Goal: Find specific page/section: Find specific page/section

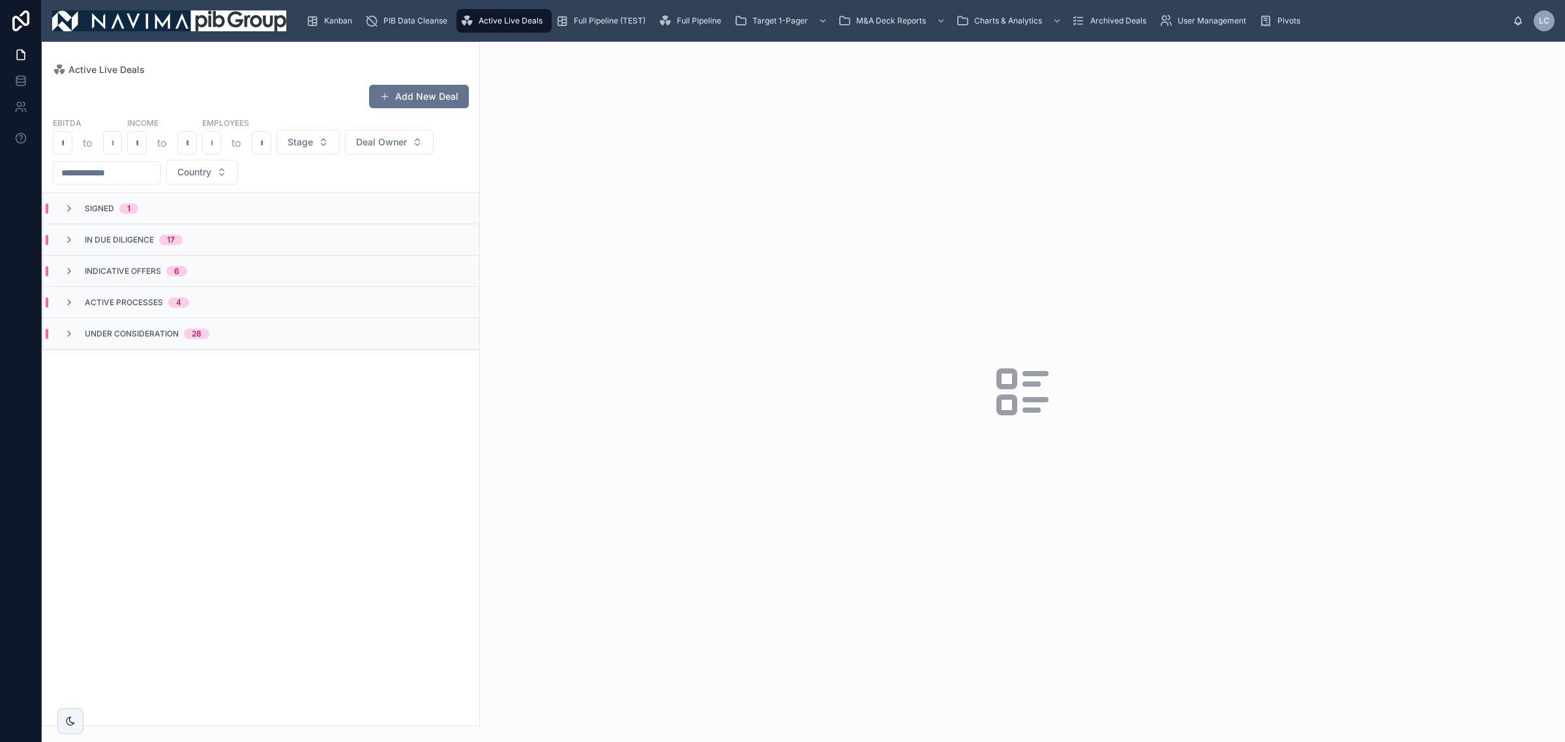
click at [598, 14] on div "Full Pipeline (TEST)" at bounding box center [603, 20] width 95 height 21
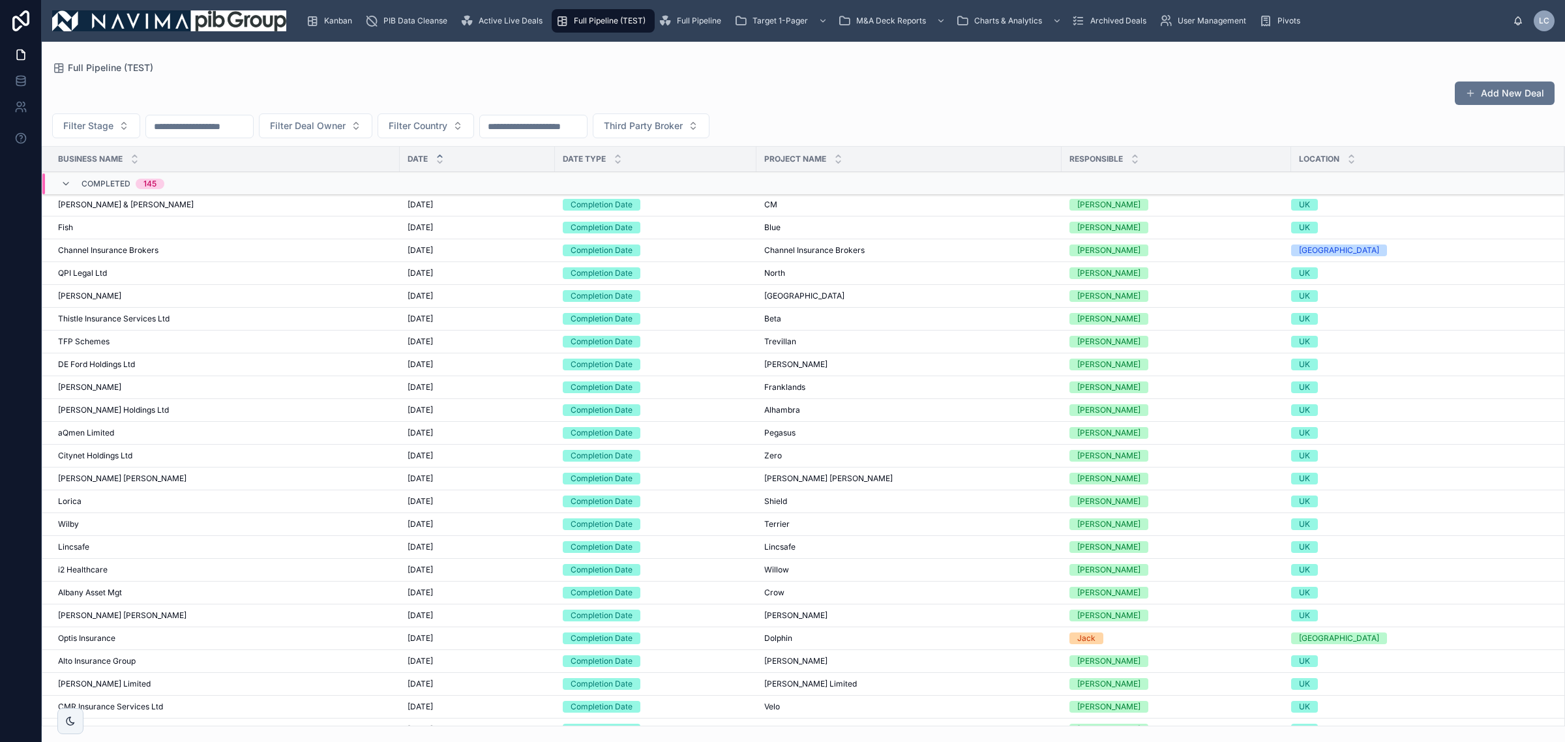
click at [197, 125] on input "text" at bounding box center [199, 126] width 107 height 18
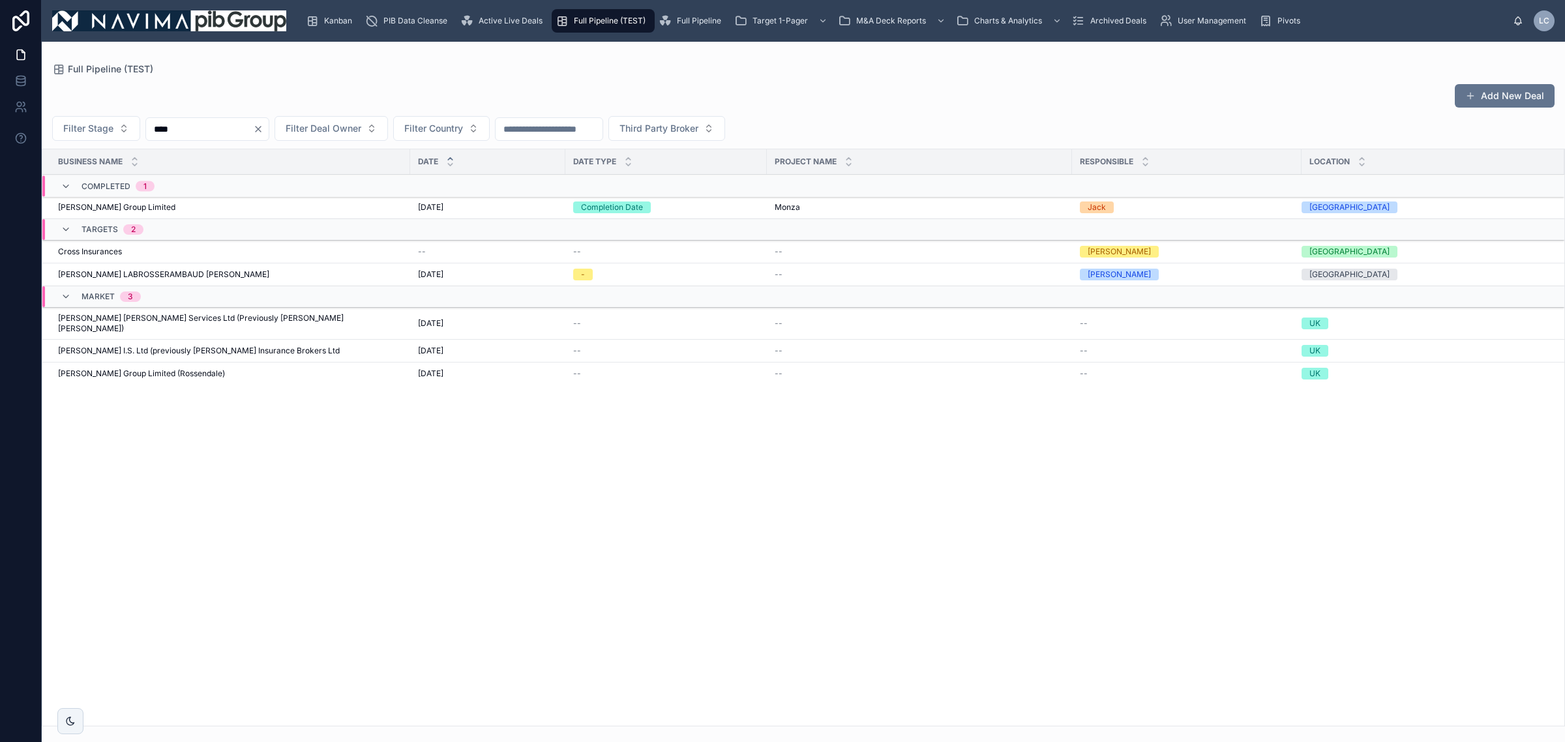
type input "****"
click at [140, 209] on span "[PERSON_NAME] Group Limited" at bounding box center [116, 207] width 117 height 10
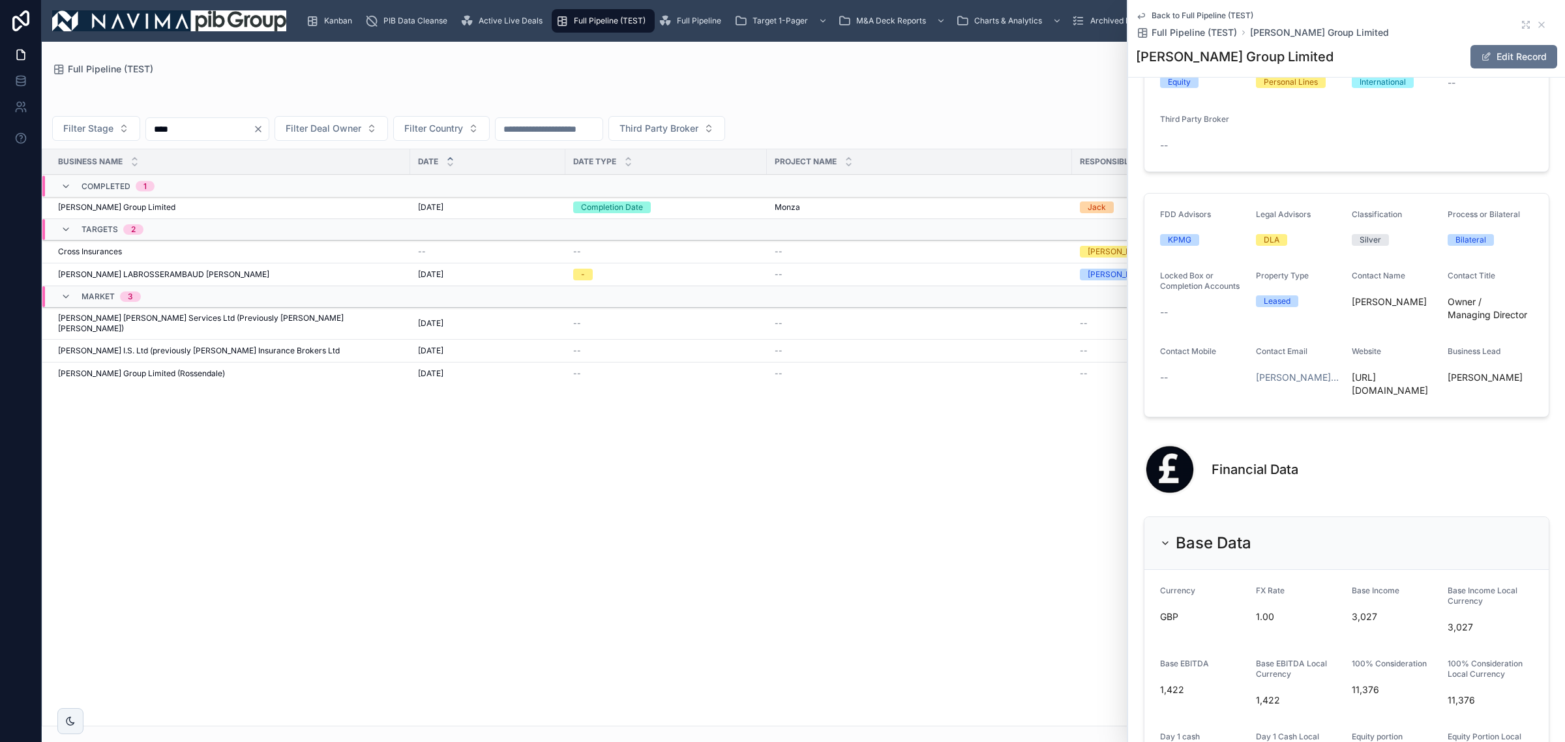
scroll to position [2364, 0]
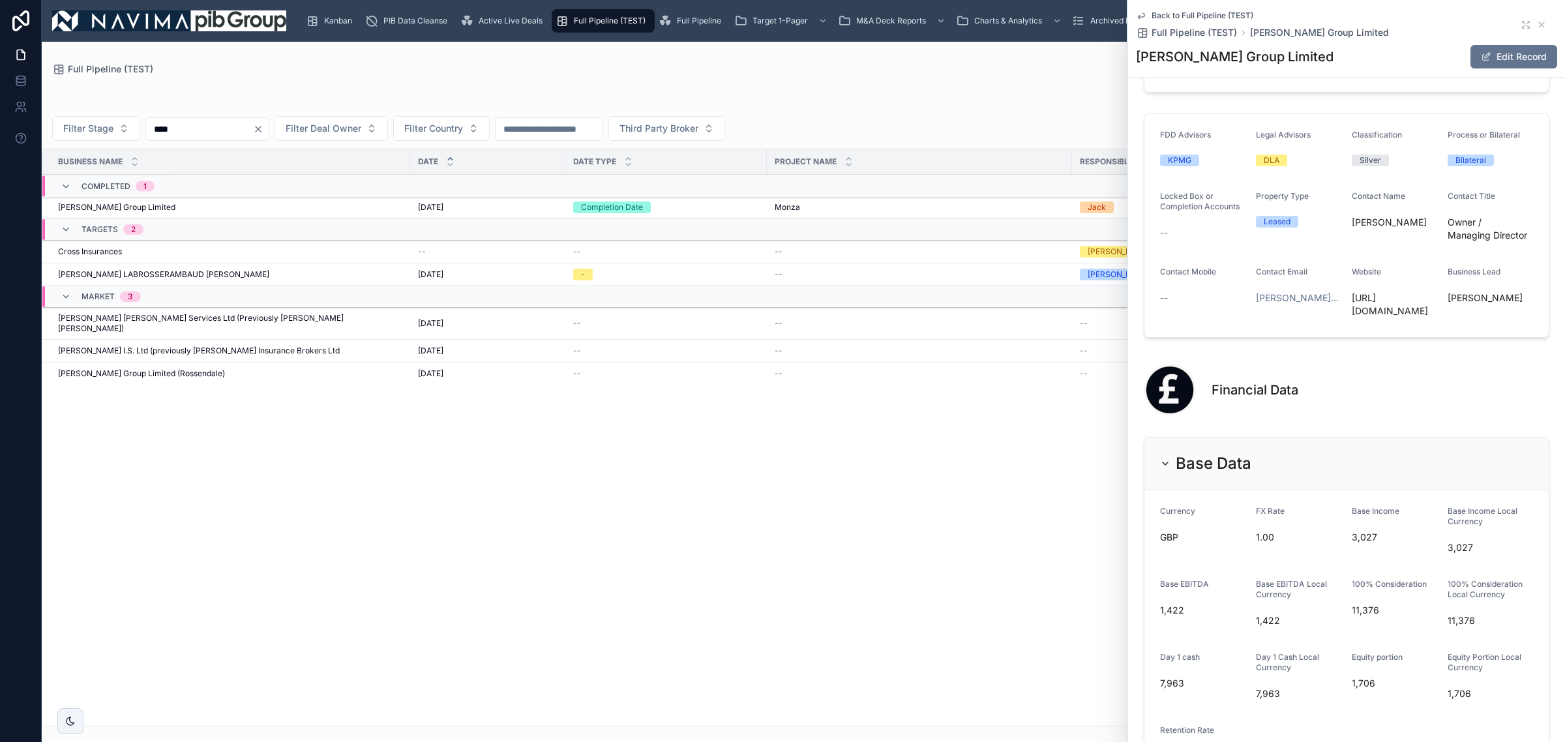
drag, startPoint x: 522, startPoint y: 18, endPoint x: 520, endPoint y: 36, distance: 17.7
click at [520, 18] on span "Active Live Deals" at bounding box center [511, 21] width 64 height 10
